Goal: Find contact information: Find contact information

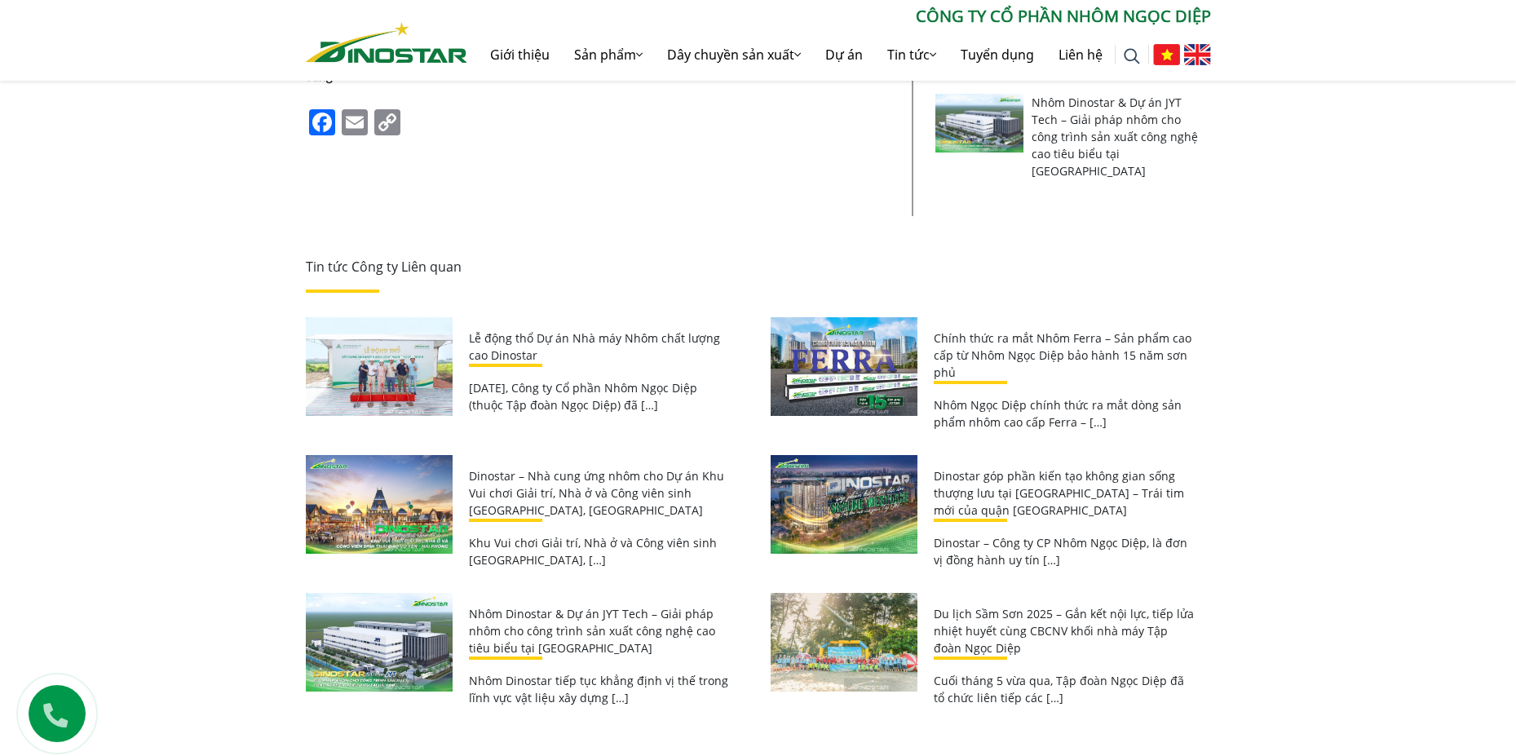
scroll to position [952, 0]
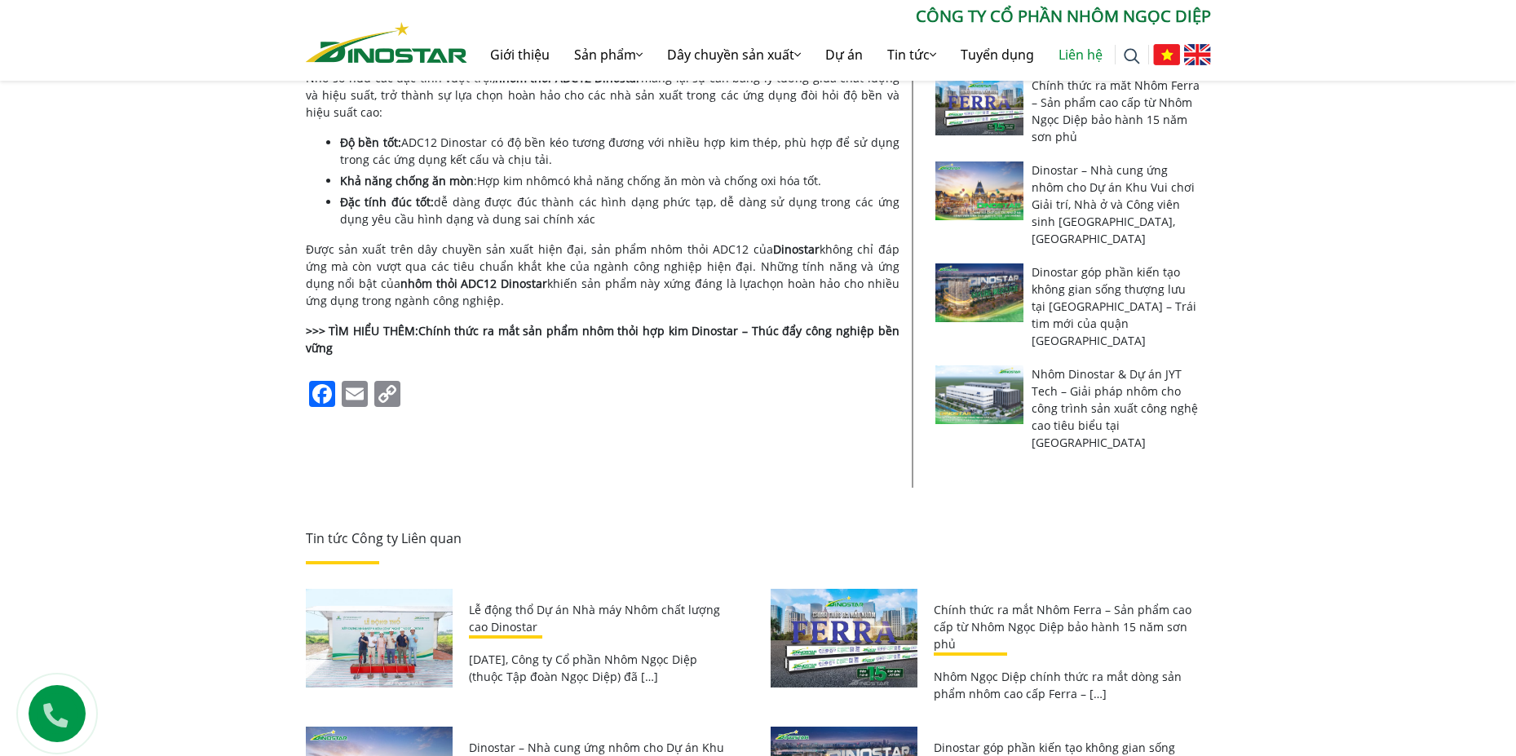
click at [1088, 50] on link "Liên hệ" at bounding box center [1081, 55] width 69 height 52
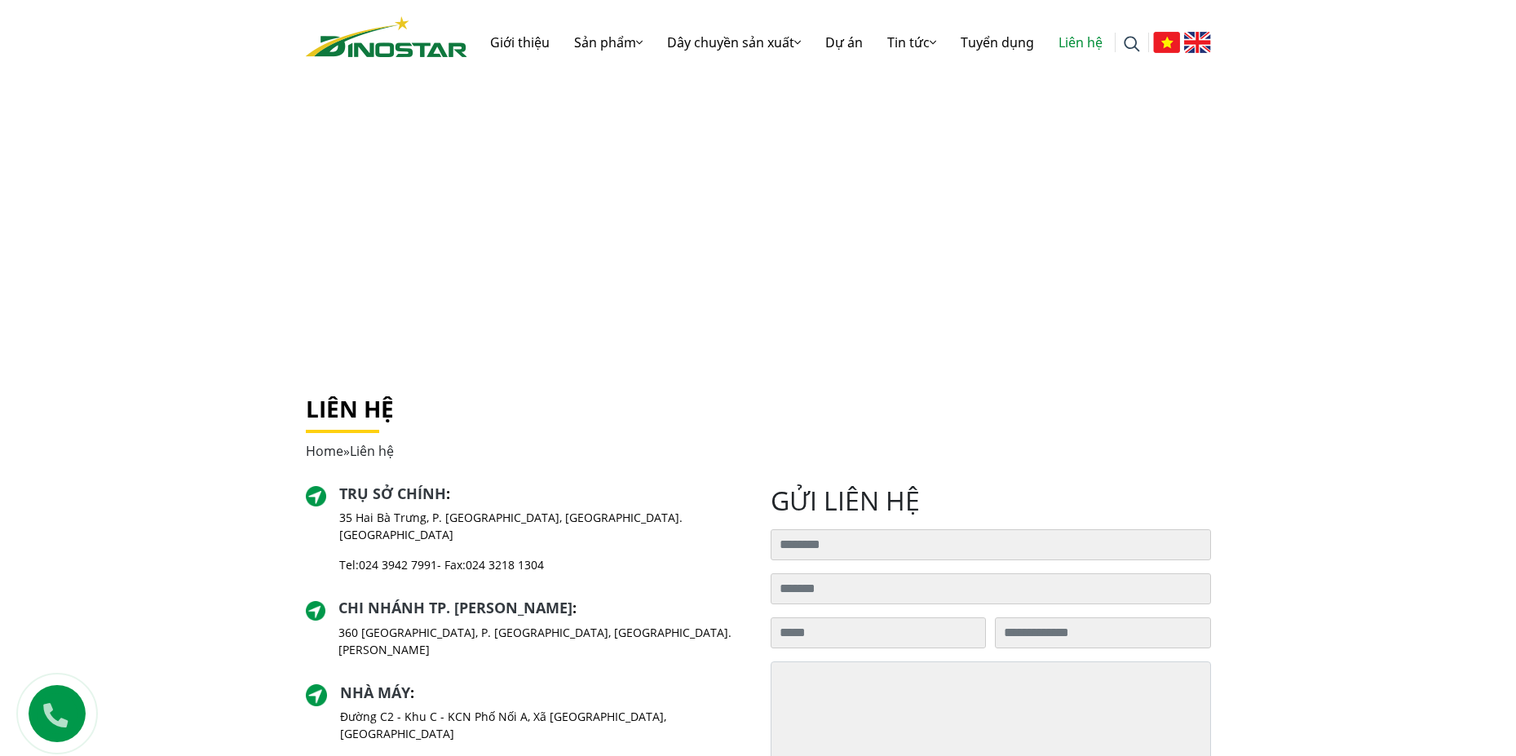
click at [365, 624] on p "360 [GEOGRAPHIC_DATA], P. [GEOGRAPHIC_DATA], [GEOGRAPHIC_DATA]. [PERSON_NAME]" at bounding box center [543, 641] width 408 height 34
click at [350, 624] on p "360 [GEOGRAPHIC_DATA], P. [GEOGRAPHIC_DATA], [GEOGRAPHIC_DATA]. [PERSON_NAME]" at bounding box center [543, 641] width 408 height 34
click at [507, 38] on link "Giới thiệu" at bounding box center [520, 42] width 84 height 52
